Goal: Task Accomplishment & Management: Use online tool/utility

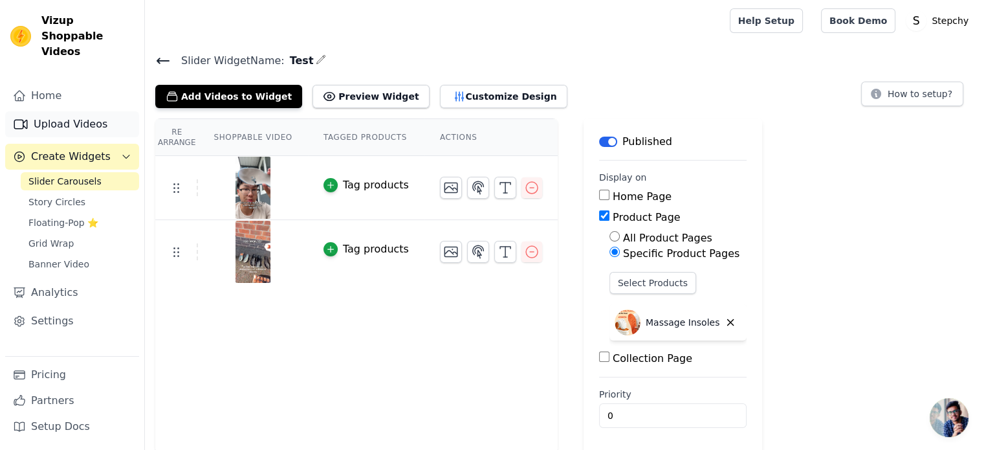
click at [96, 114] on link "Upload Videos" at bounding box center [72, 124] width 134 height 26
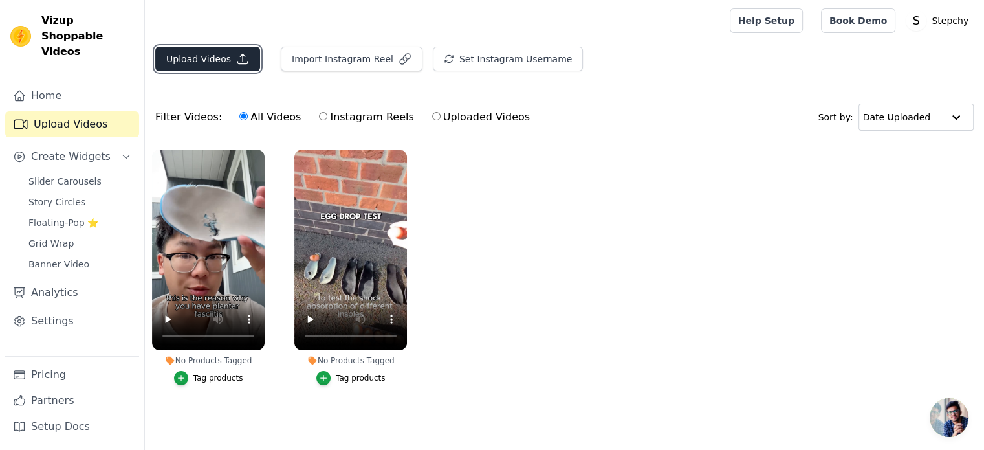
click at [197, 65] on button "Upload Videos" at bounding box center [207, 59] width 105 height 25
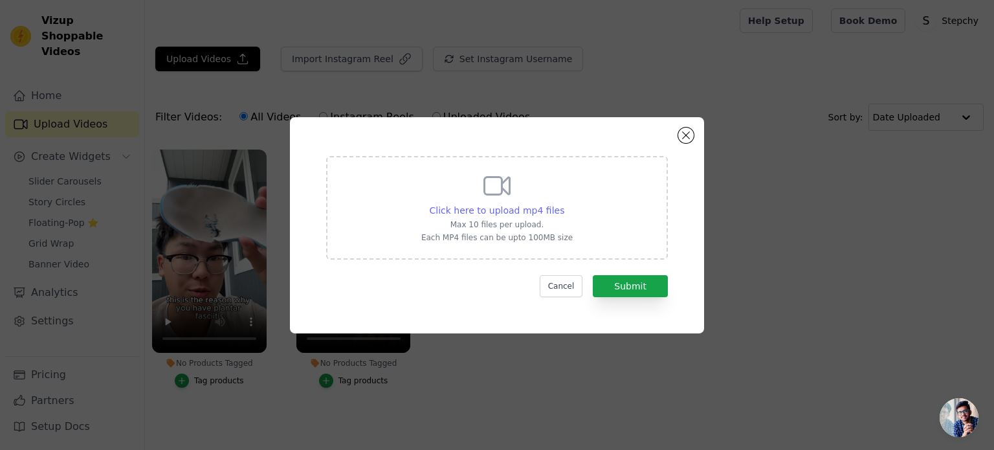
click at [498, 216] on span "Click here to upload mp4 files" at bounding box center [497, 210] width 135 height 10
click at [564, 204] on input "Click here to upload mp4 files Max 10 files per upload. Each MP4 files can be u…" at bounding box center [564, 203] width 1 height 1
click at [514, 208] on span "Click here to upload mp4 files" at bounding box center [497, 210] width 135 height 10
click at [564, 204] on input "Click here to upload mp4 files Max 10 files per upload. Each MP4 files can be u…" at bounding box center [564, 203] width 1 height 1
click at [531, 210] on span "Click here to upload mp4 files" at bounding box center [497, 210] width 135 height 10
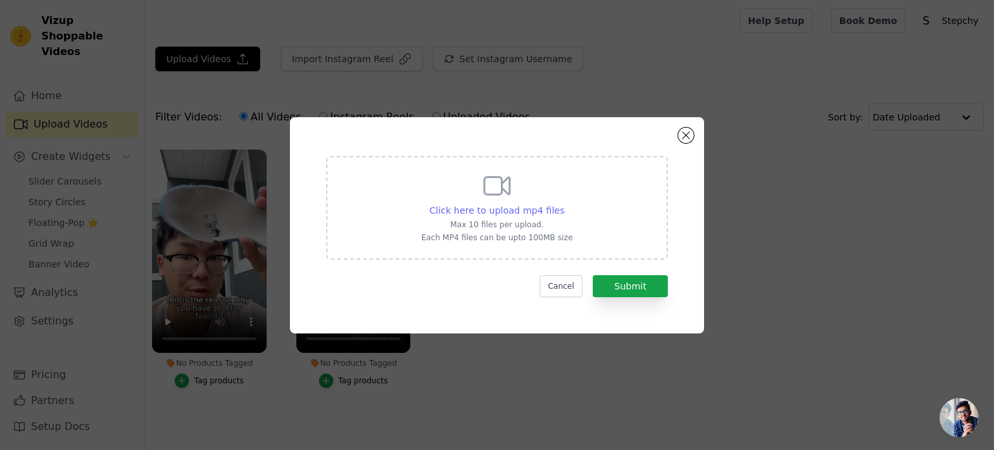
click at [564, 204] on input "Click here to upload mp4 files Max 10 files per upload. Each MP4 files can be u…" at bounding box center [564, 203] width 1 height 1
click at [689, 135] on button "Close modal" at bounding box center [686, 136] width 16 height 16
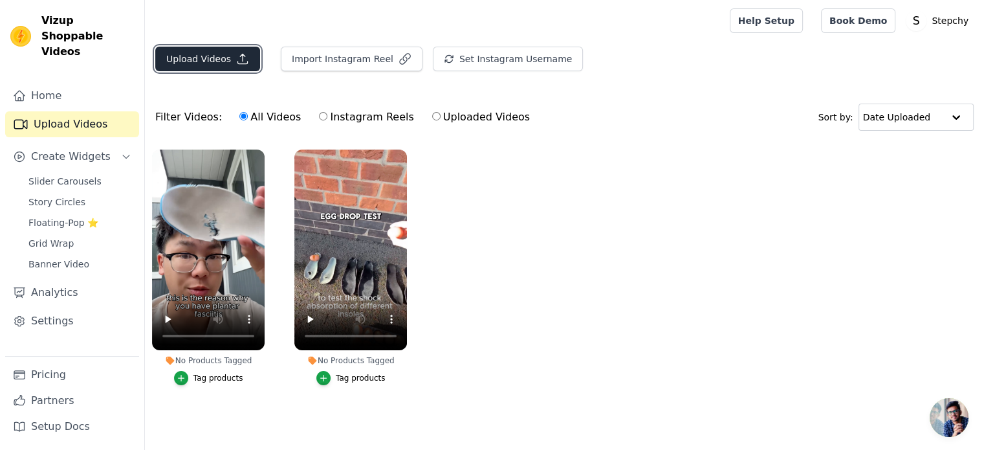
click at [214, 61] on button "Upload Videos" at bounding box center [207, 59] width 105 height 25
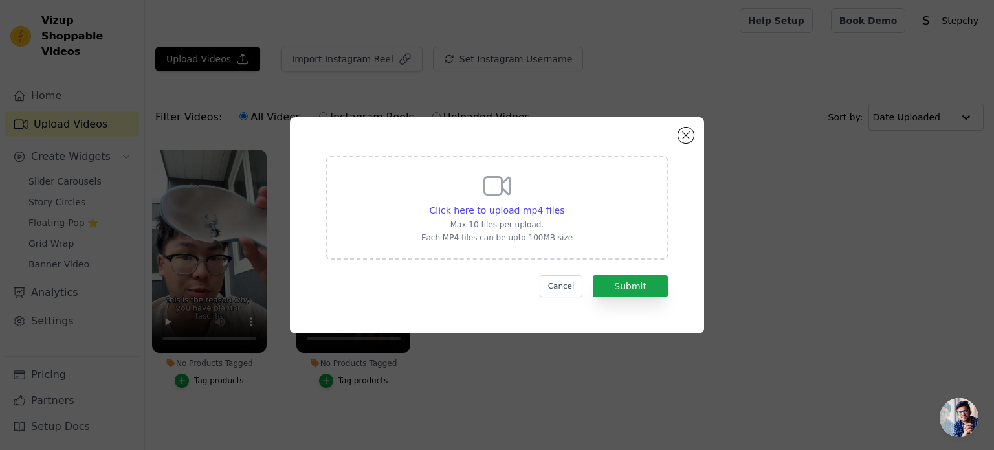
click at [505, 222] on p "Max 10 files per upload." at bounding box center [496, 224] width 151 height 10
click at [564, 204] on input "Click here to upload mp4 files Max 10 files per upload. Each MP4 files can be u…" at bounding box center [564, 203] width 1 height 1
type input "C:\fakepath\0910 (1)(1).mp4"
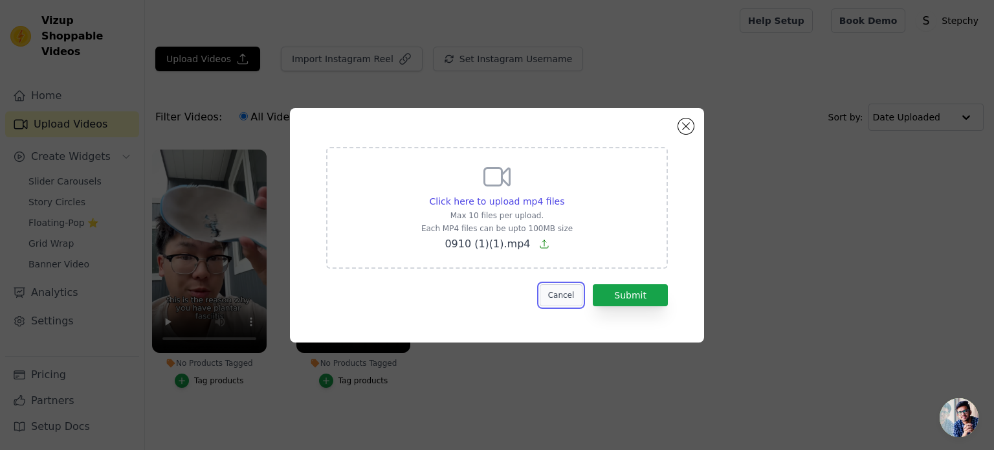
click at [564, 294] on button "Cancel" at bounding box center [561, 295] width 43 height 22
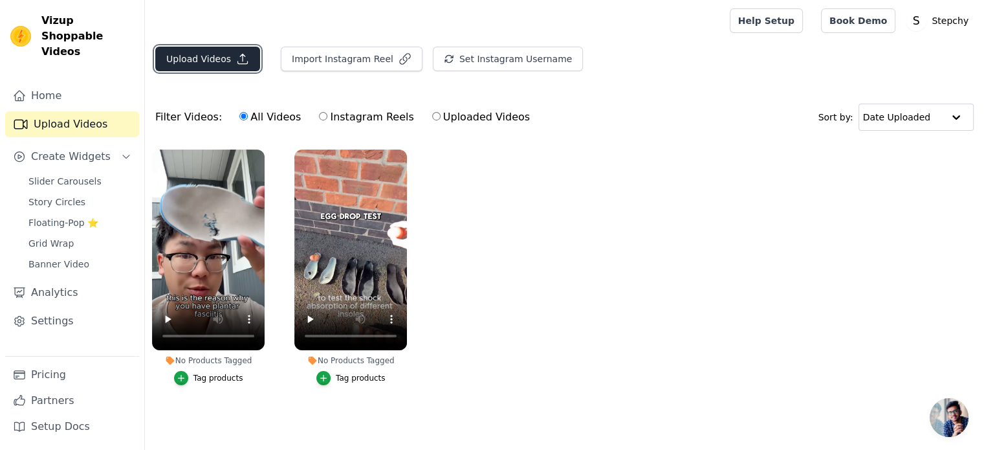
click at [181, 67] on button "Upload Videos" at bounding box center [207, 59] width 105 height 25
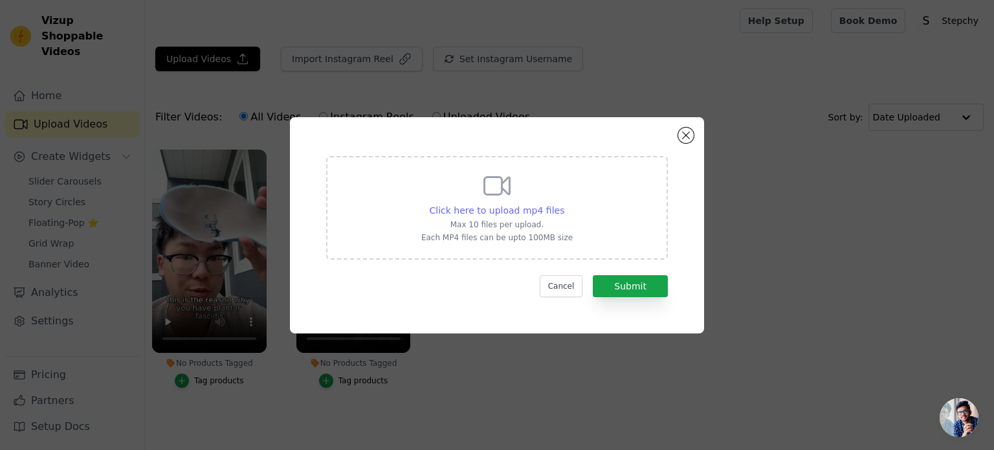
click at [482, 206] on span "Click here to upload mp4 files" at bounding box center [497, 210] width 135 height 10
click at [564, 204] on input "Click here to upload mp4 files Max 10 files per upload. Each MP4 files can be u…" at bounding box center [564, 203] width 1 height 1
type input "C:\fakepath\0910 (1)(1).mp4"
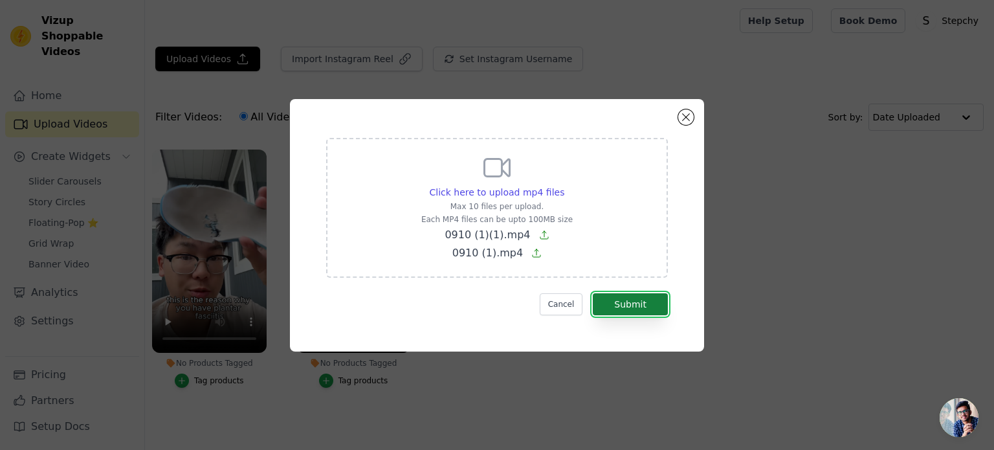
click at [643, 297] on button "Submit" at bounding box center [630, 304] width 75 height 22
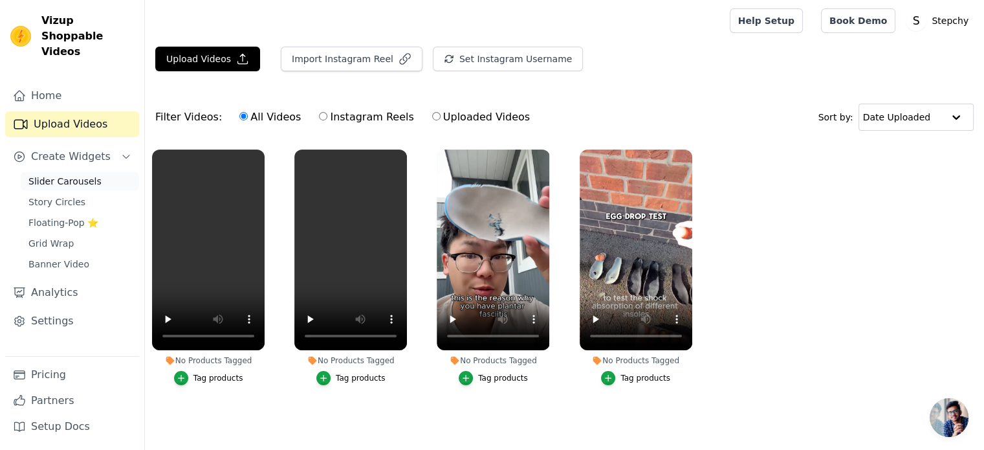
click at [54, 175] on span "Slider Carousels" at bounding box center [64, 181] width 73 height 13
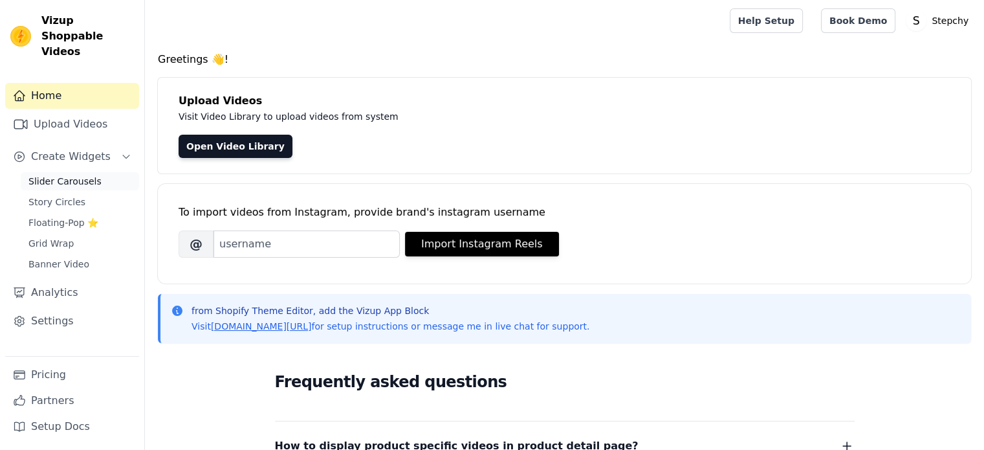
click at [67, 175] on span "Slider Carousels" at bounding box center [64, 181] width 73 height 13
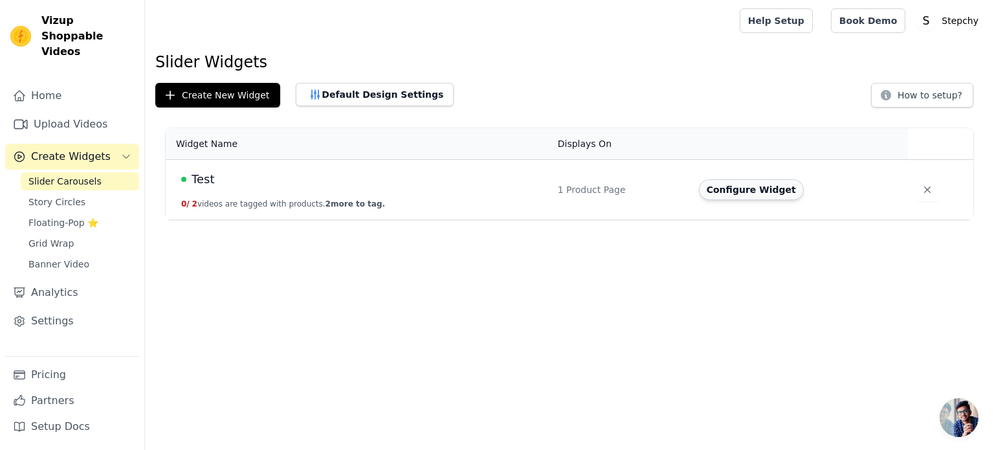
click at [740, 192] on button "Configure Widget" at bounding box center [751, 189] width 105 height 21
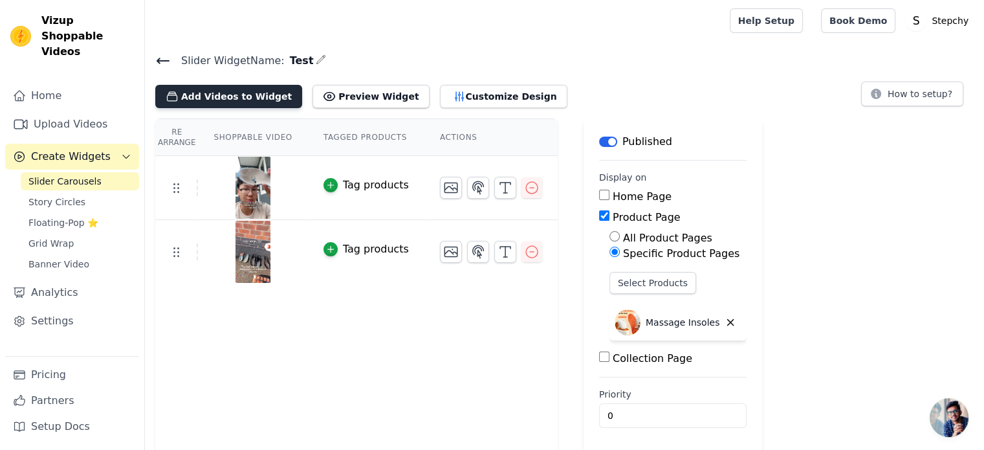
click at [228, 99] on button "Add Videos to Widget" at bounding box center [228, 96] width 147 height 23
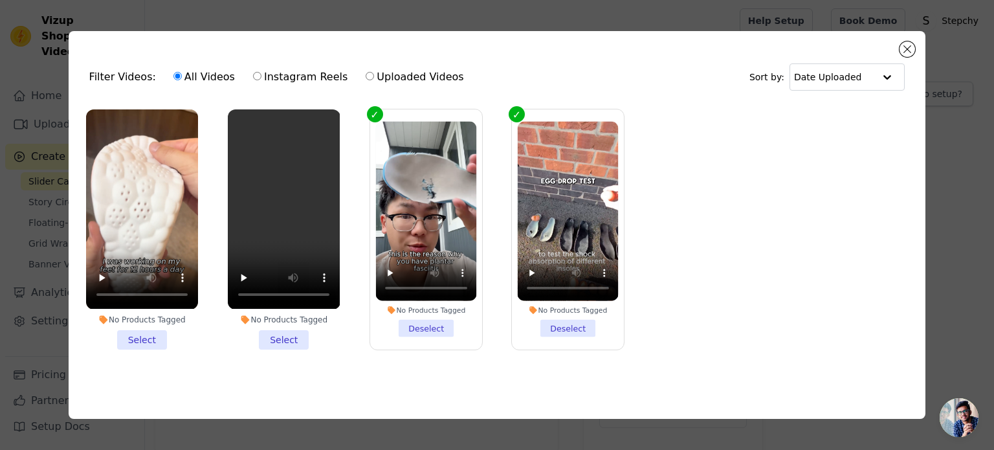
click at [153, 338] on li "No Products Tagged Select" at bounding box center [142, 228] width 112 height 239
click at [0, 0] on input "No Products Tagged Select" at bounding box center [0, 0] width 0 height 0
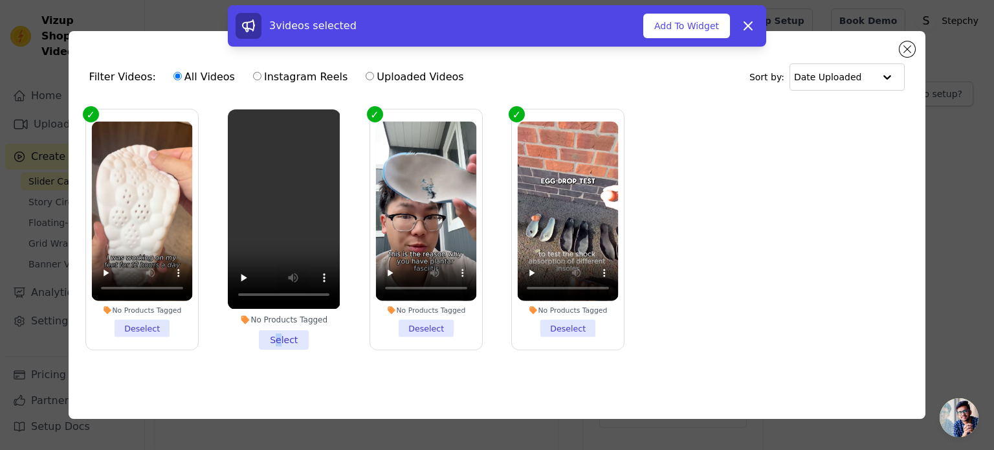
click at [280, 333] on li "No Products Tagged Select" at bounding box center [284, 228] width 112 height 239
click at [298, 338] on li "No Products Tagged Select" at bounding box center [284, 228] width 112 height 239
click at [0, 0] on input "No Products Tagged Select" at bounding box center [0, 0] width 0 height 0
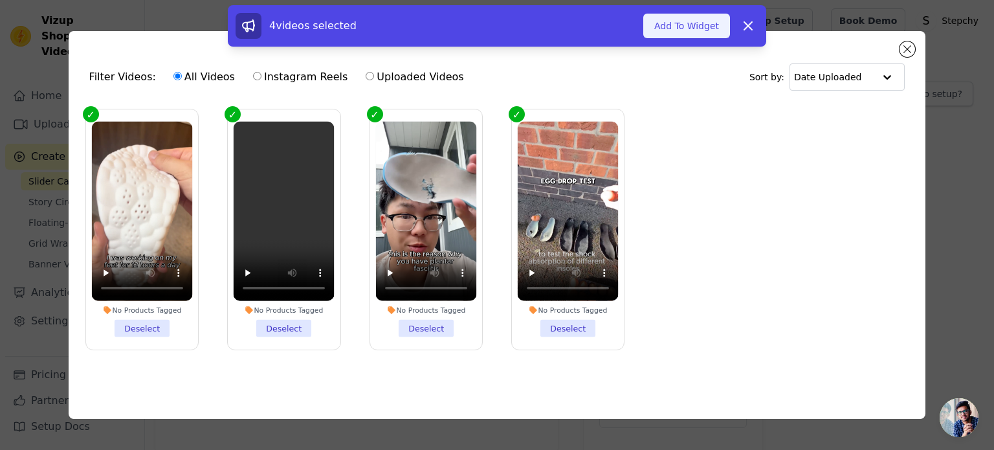
click at [682, 25] on button "Add To Widget" at bounding box center [686, 26] width 87 height 25
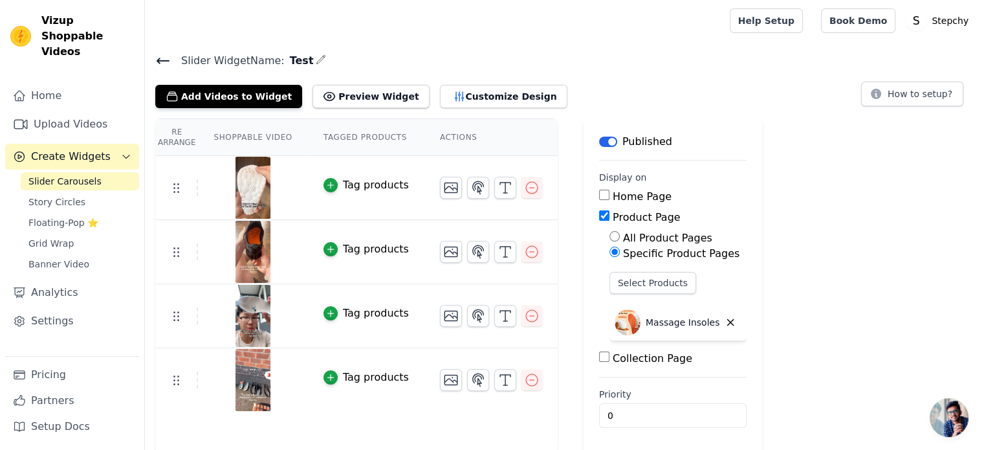
scroll to position [2, 0]
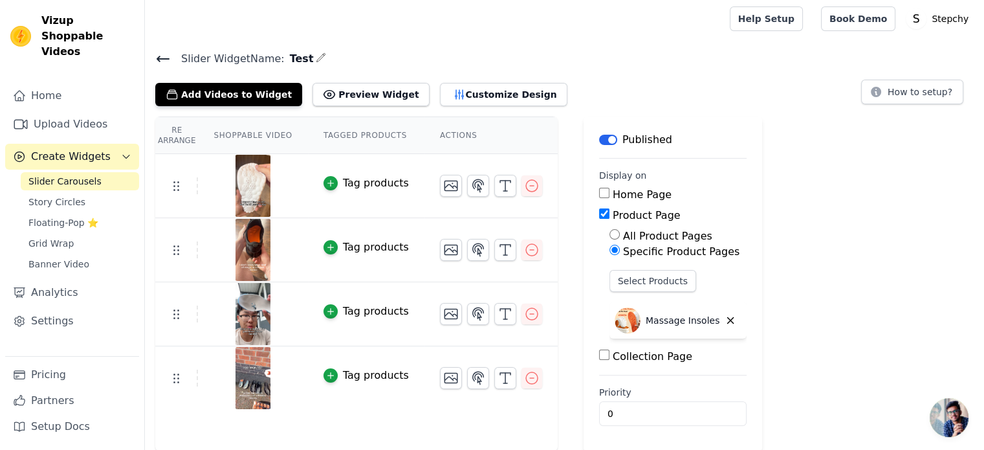
click at [373, 373] on div "Tag products" at bounding box center [376, 376] width 66 height 16
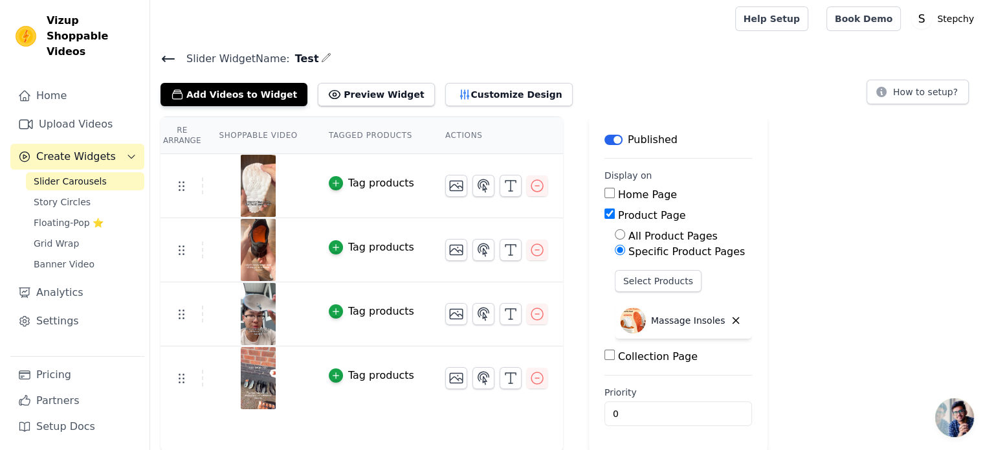
scroll to position [0, 0]
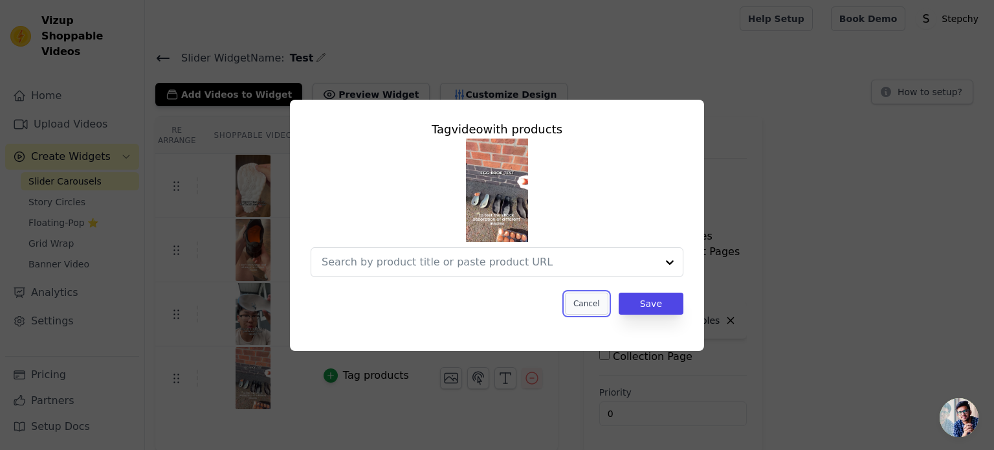
click at [595, 307] on button "Cancel" at bounding box center [586, 304] width 43 height 22
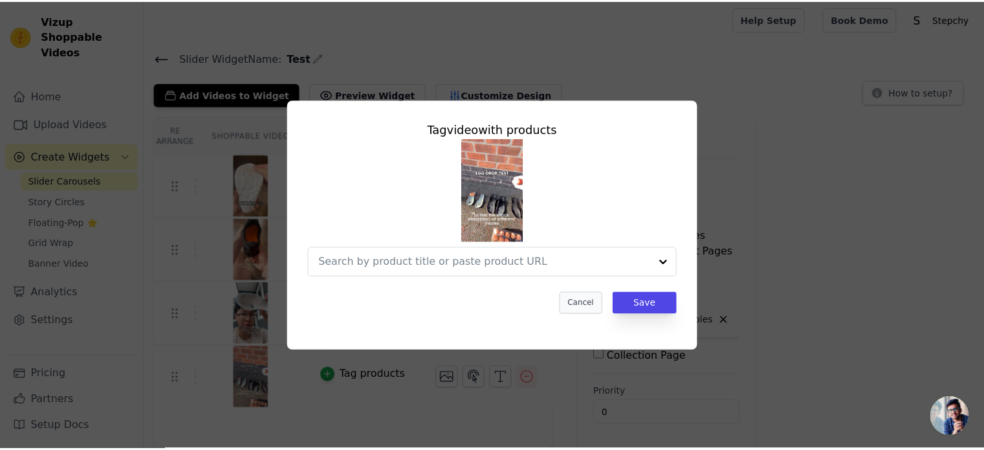
scroll to position [2, 0]
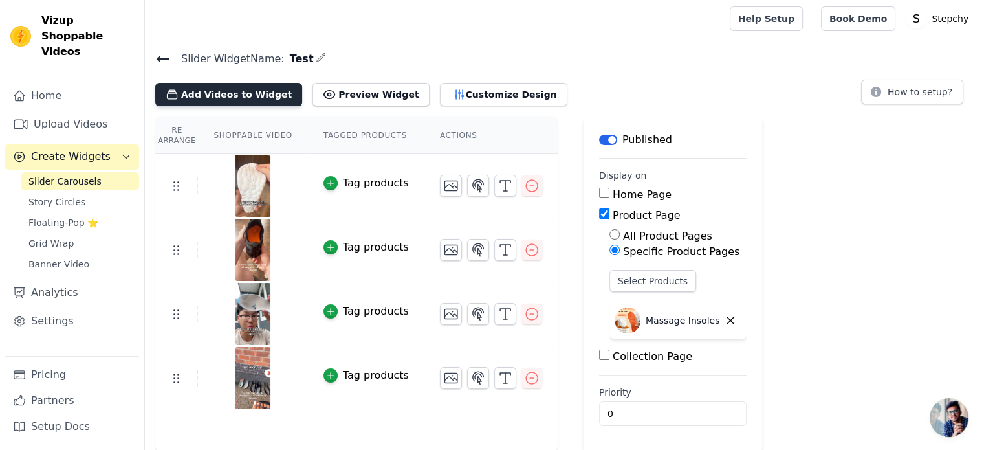
click at [251, 98] on button "Add Videos to Widget" at bounding box center [228, 94] width 147 height 23
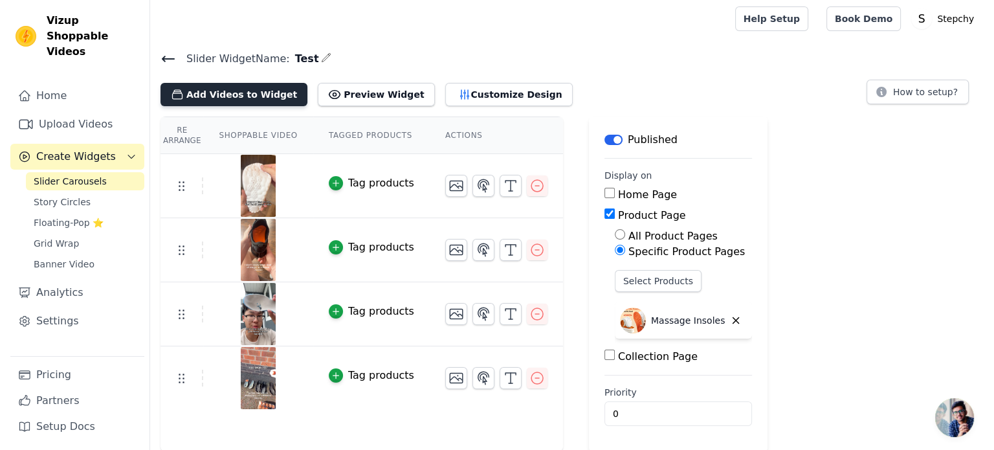
scroll to position [0, 0]
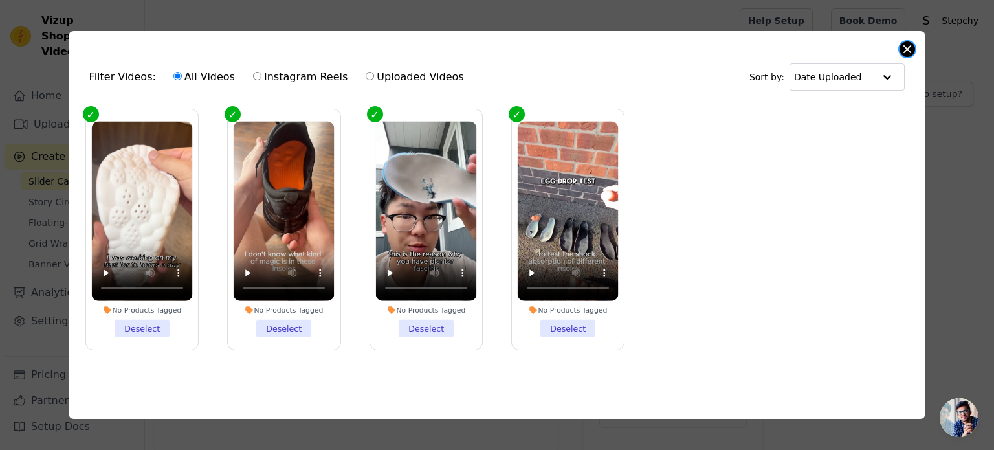
click at [905, 43] on button "Close modal" at bounding box center [908, 49] width 16 height 16
